Goal: Check status: Check status

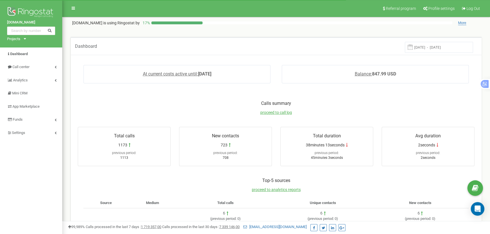
click at [428, 47] on input "[DATE] - [DATE]" at bounding box center [439, 47] width 68 height 11
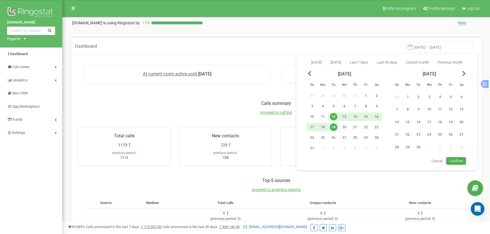
click at [334, 125] on div "19" at bounding box center [333, 127] width 7 height 7
click at [373, 167] on div "[DATE] [DATE] Last 7 days Last 30 days Current month Previous month [DATE] Su M…" at bounding box center [386, 112] width 181 height 115
click at [335, 127] on div "19" at bounding box center [333, 127] width 7 height 7
click at [459, 159] on span "Confirm" at bounding box center [456, 161] width 14 height 5
type input "[DATE] - [DATE]"
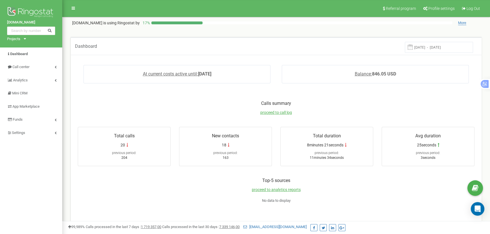
click at [439, 46] on input "[DATE] - [DATE]" at bounding box center [439, 47] width 68 height 11
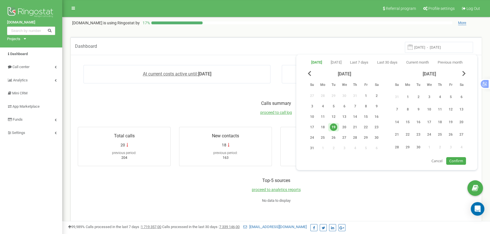
click at [333, 127] on div "19" at bounding box center [333, 127] width 7 height 7
click at [461, 159] on span "Confirm" at bounding box center [456, 161] width 14 height 5
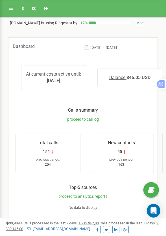
click at [135, 48] on input "[DATE] - [DATE]" at bounding box center [115, 47] width 68 height 11
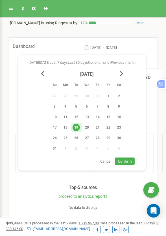
click at [79, 127] on div "19" at bounding box center [76, 127] width 7 height 7
click at [129, 160] on span "Confirm" at bounding box center [126, 161] width 14 height 5
